Goal: Navigation & Orientation: Go to known website

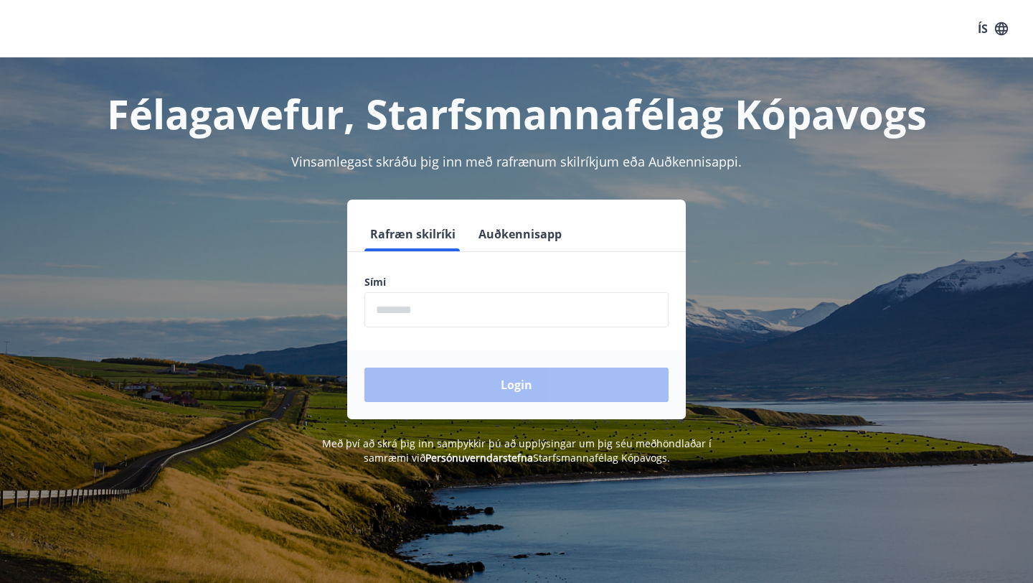
click at [437, 314] on input "phone" at bounding box center [517, 309] width 304 height 35
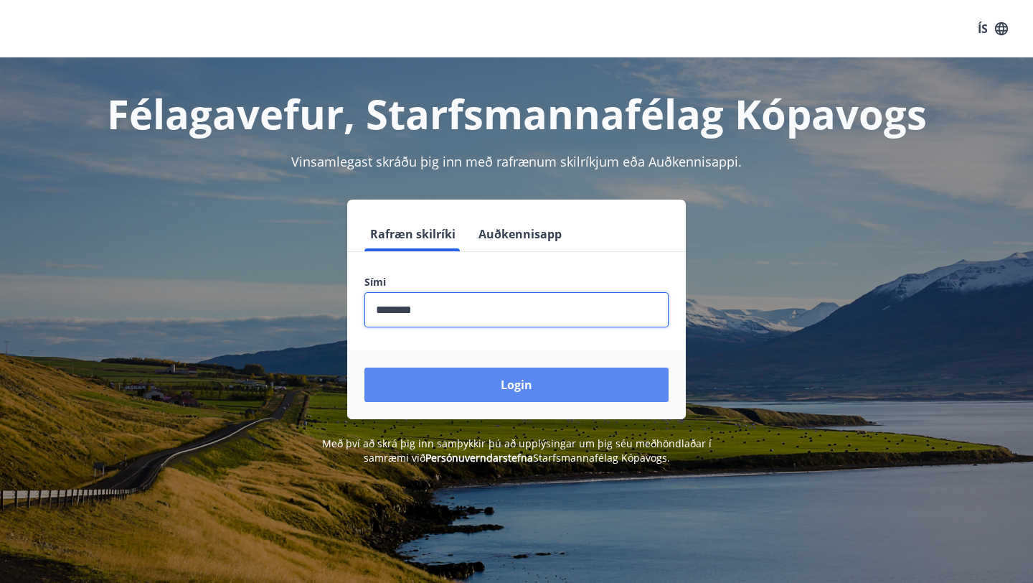
type input "********"
click at [464, 393] on button "Login" at bounding box center [517, 384] width 304 height 34
